Goal: Find specific fact

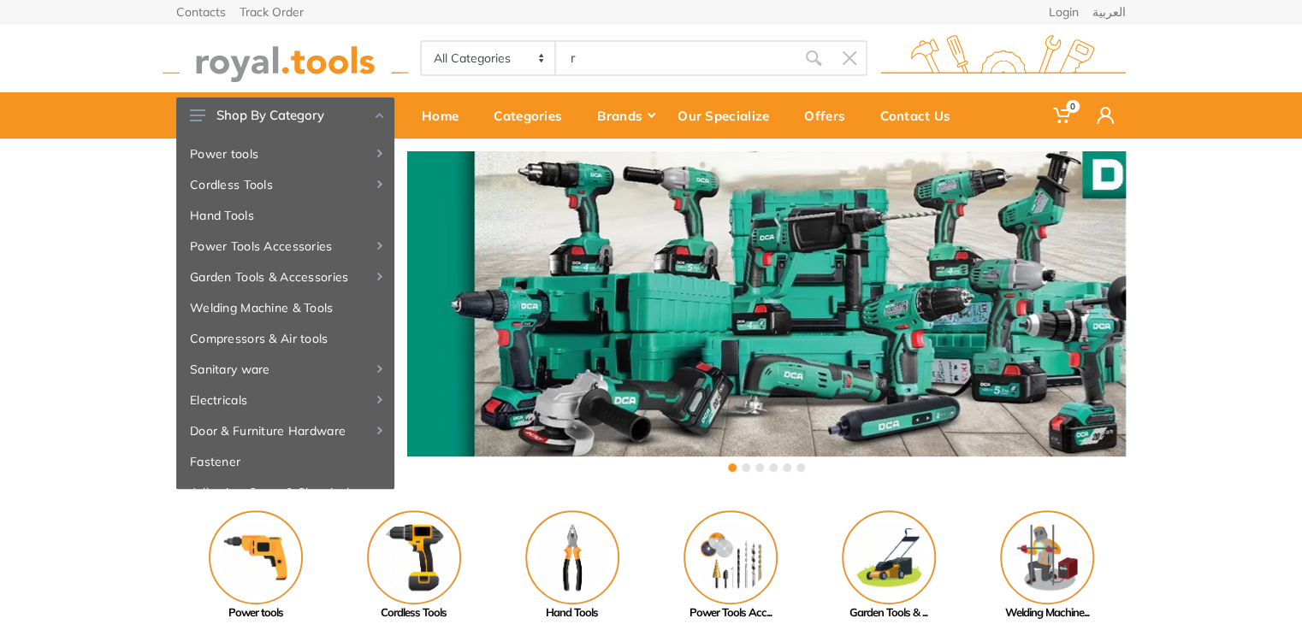
type input "r"
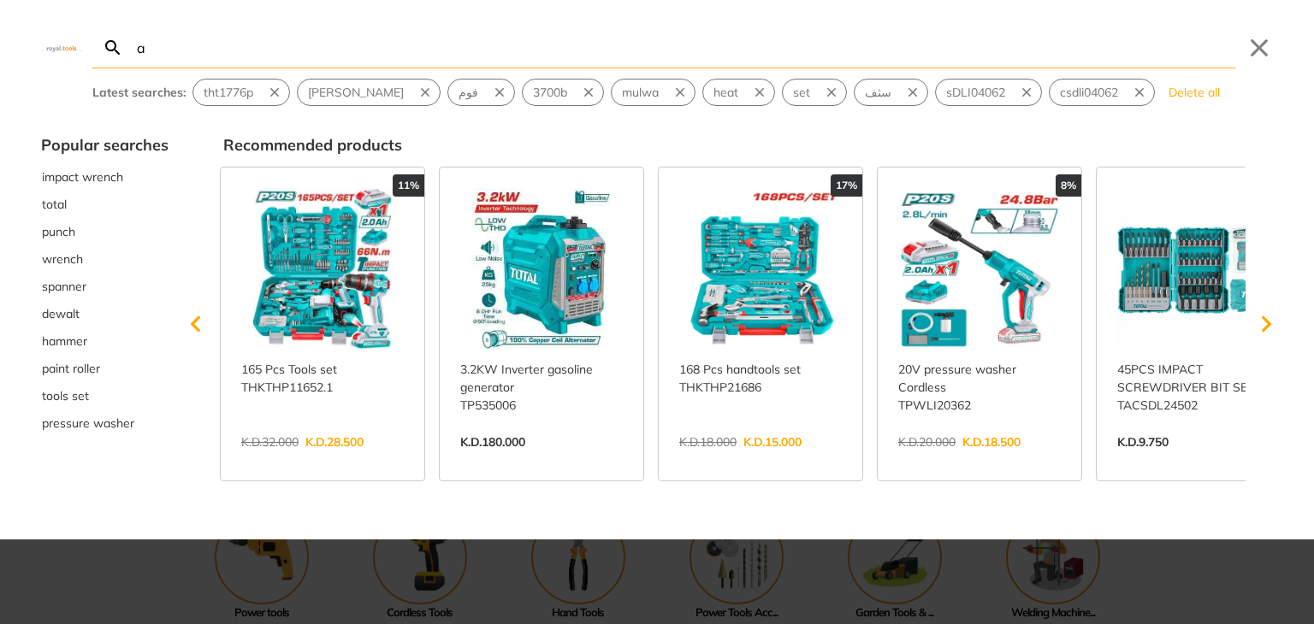
type input "a"
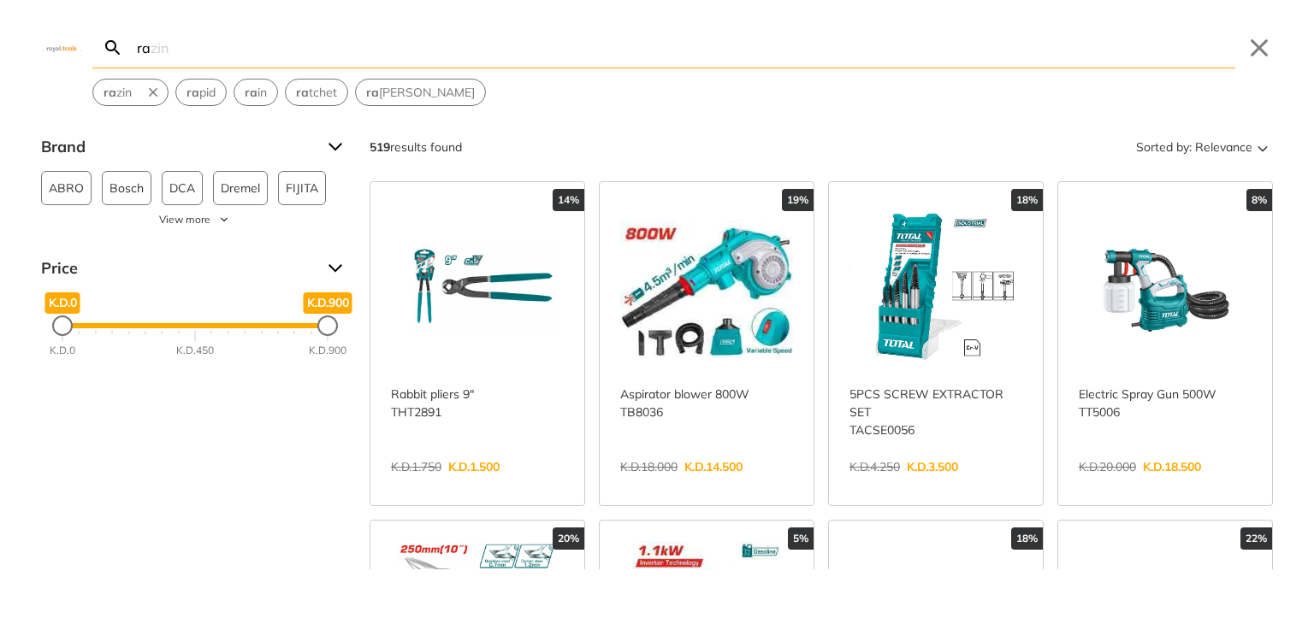
type input "r"
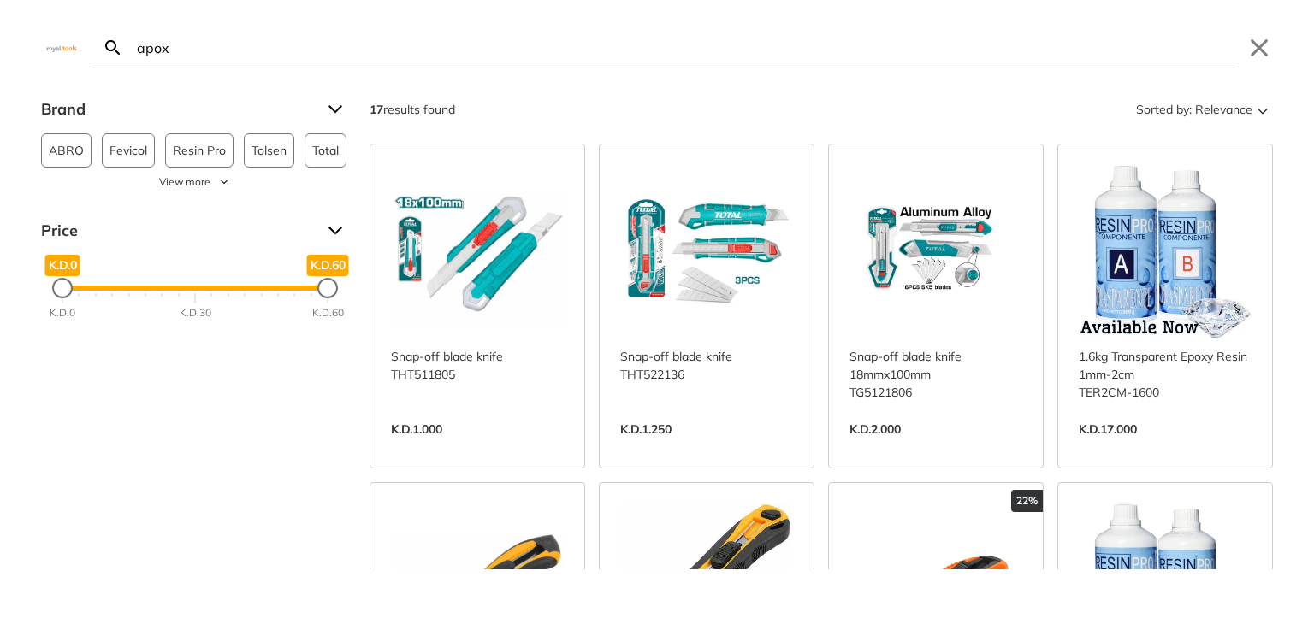
type input "apox"
click at [1161, 447] on link "View more →" at bounding box center [1164, 447] width 173 height 0
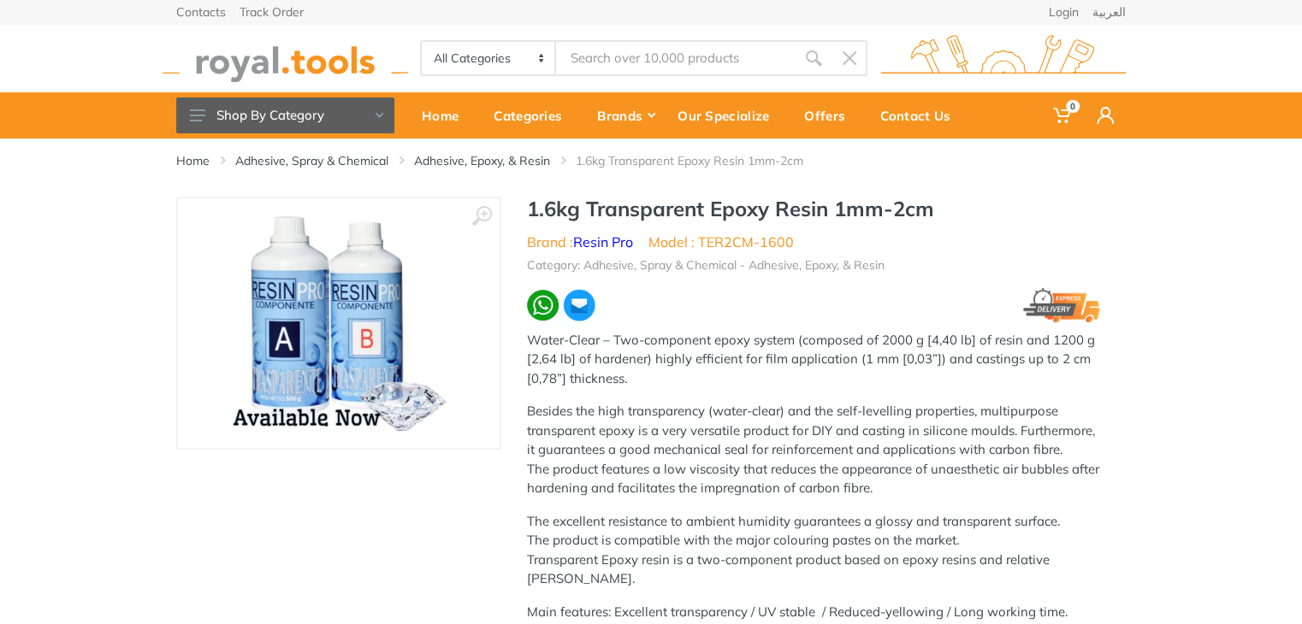
type input "apox"
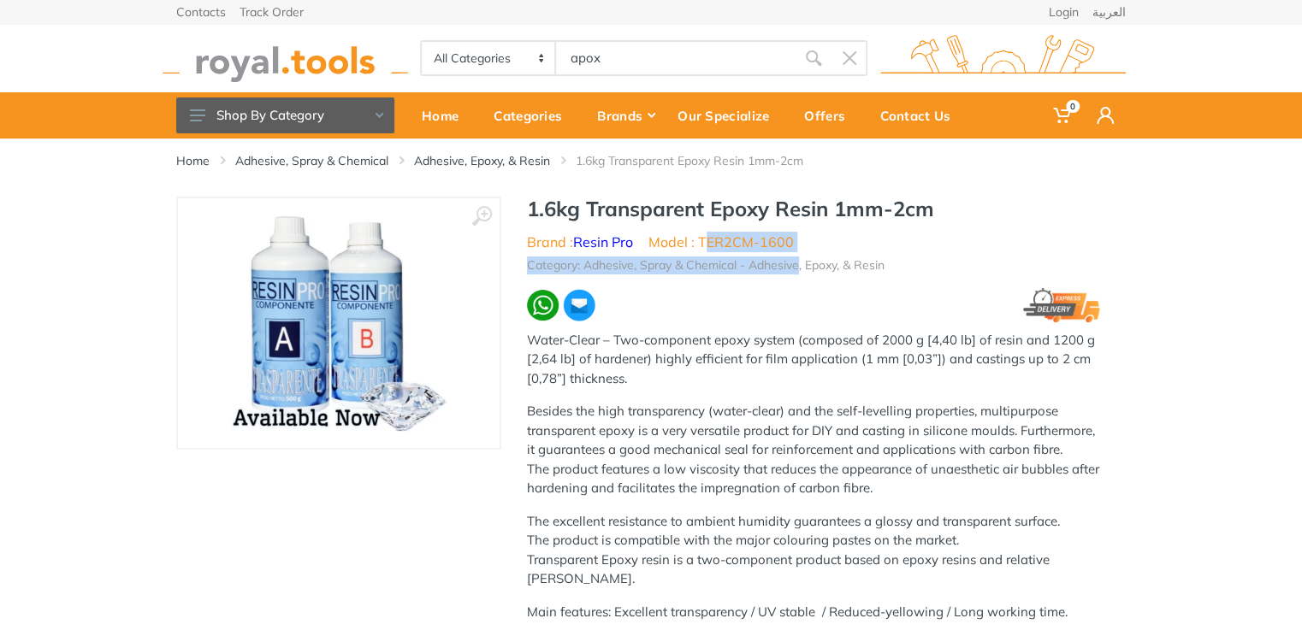
drag, startPoint x: 797, startPoint y: 251, endPoint x: 726, endPoint y: 249, distance: 71.0
click at [819, 247] on ul "Brand : Resin Pro Model : TER2CM-1600" at bounding box center [813, 242] width 573 height 21
click at [799, 235] on ul "Brand : Resin Pro Model : TER2CM-1600" at bounding box center [813, 242] width 573 height 21
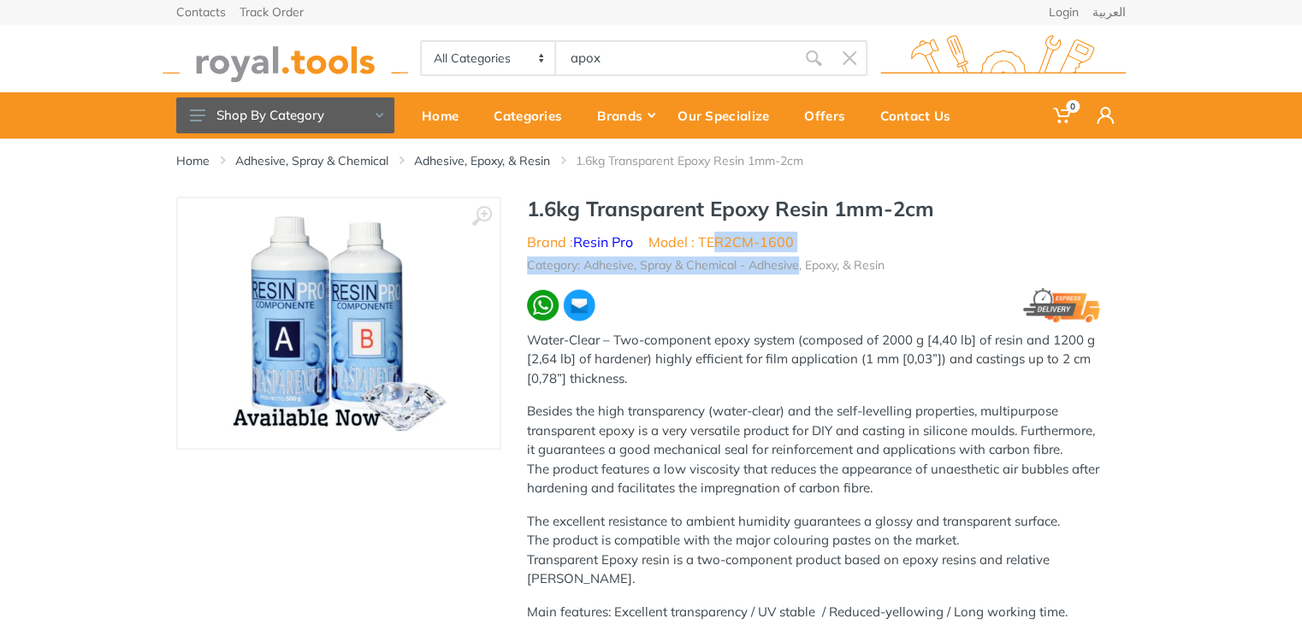
click at [801, 245] on ul "Brand : Resin Pro Model : TER2CM-1600" at bounding box center [813, 242] width 573 height 21
drag, startPoint x: 778, startPoint y: 239, endPoint x: 703, endPoint y: 237, distance: 75.3
click at [703, 237] on li "Model : TER2CM-1600" at bounding box center [720, 242] width 145 height 21
copy li "TER2CM-1600"
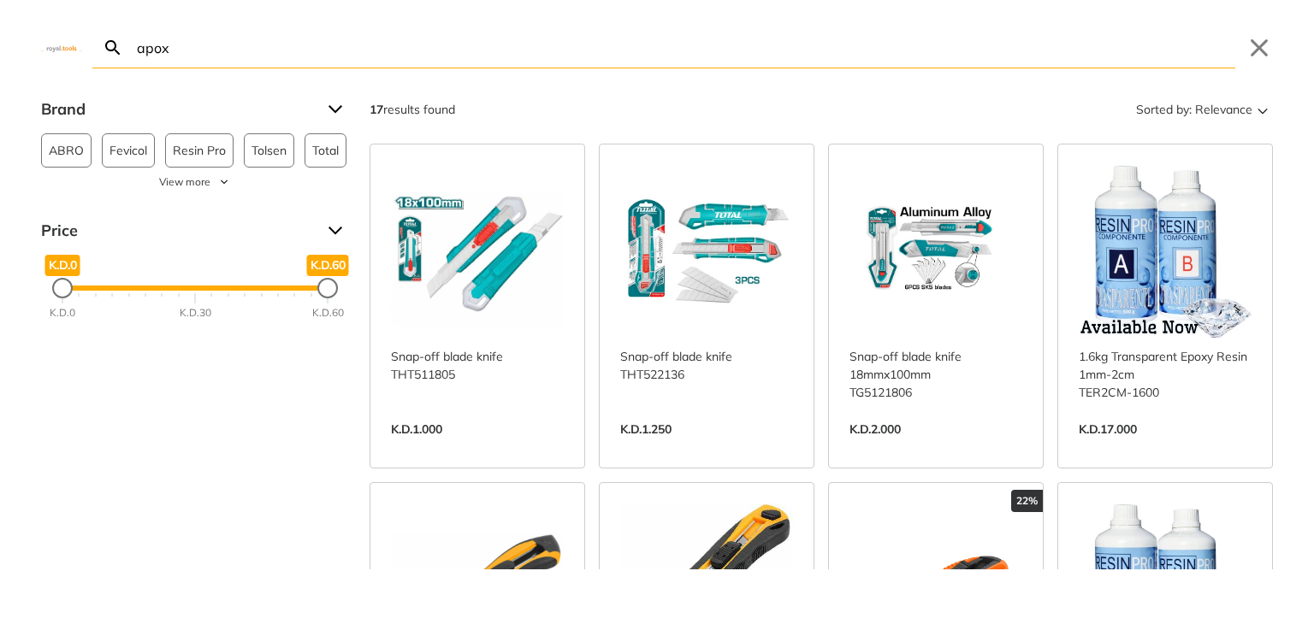
click at [595, 51] on body "0 0" at bounding box center [657, 312] width 1314 height 624
drag, startPoint x: 633, startPoint y: 65, endPoint x: 494, endPoint y: 99, distance: 142.7
click at [494, 99] on div "apox Search Submit Close Brand ABRO 1 Fevicol 1 Resin Pro 7 Tolsen 3 Total 3 Un…" at bounding box center [657, 312] width 1314 height 624
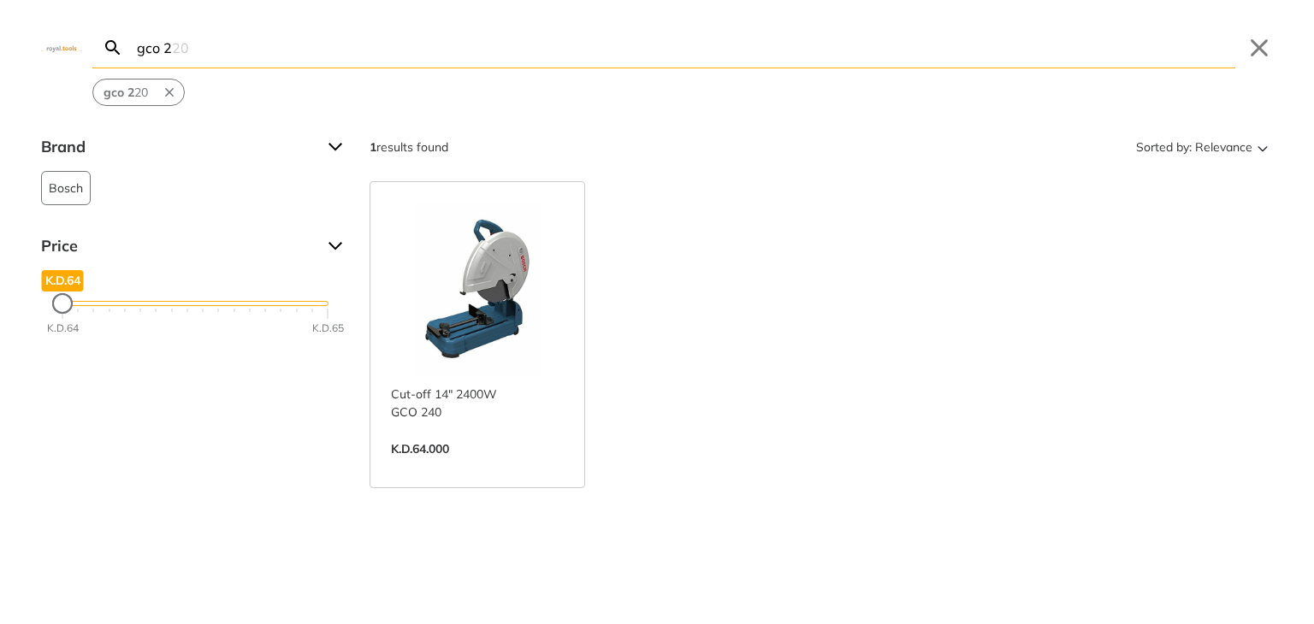
type input "gco 2"
click at [486, 467] on link "View more →" at bounding box center [477, 467] width 173 height 0
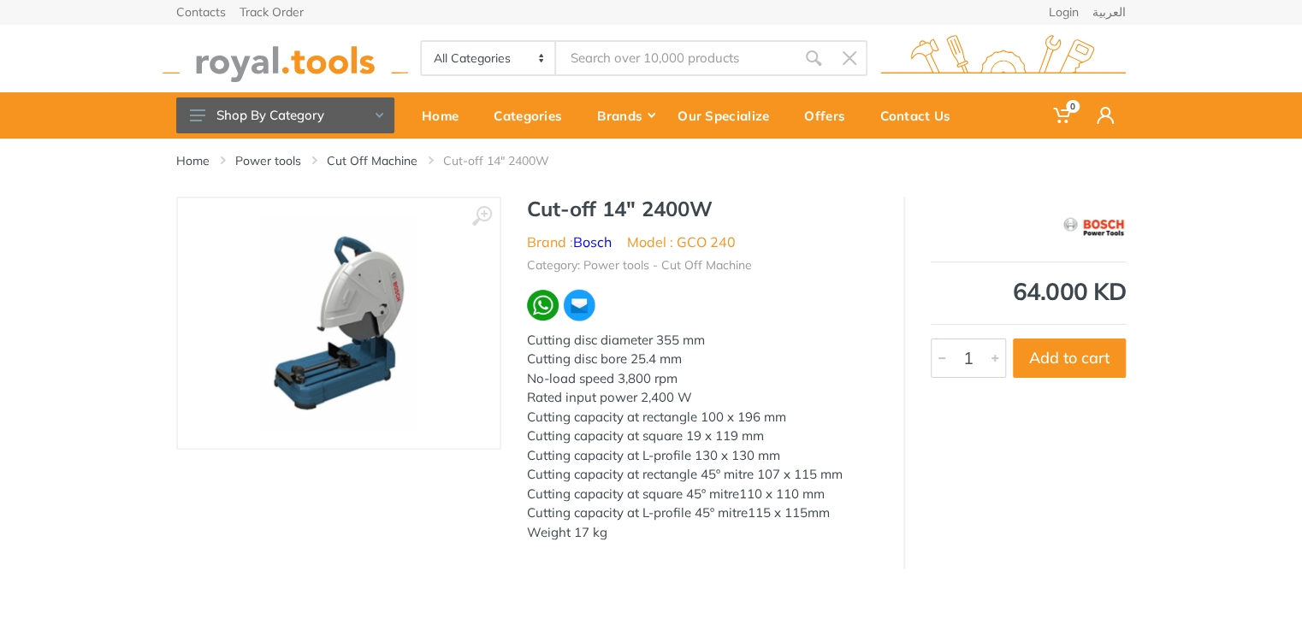
type input "gco 2"
drag, startPoint x: 733, startPoint y: 241, endPoint x: 677, endPoint y: 246, distance: 55.8
click at [677, 246] on ul "Brand : Bosch Model : GCO 240" at bounding box center [702, 242] width 351 height 21
copy li "GCO 240"
